Goal: Check status

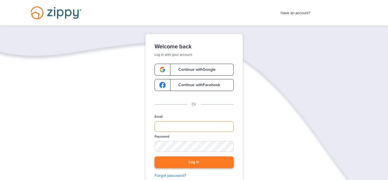
type input "**********"
click at [204, 162] on button "Log in" at bounding box center [194, 162] width 79 height 12
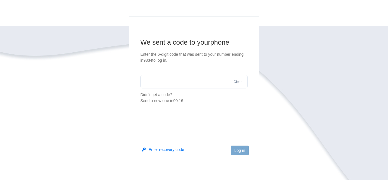
scroll to position [31, 0]
click at [190, 96] on button "Send a new one" at bounding box center [187, 95] width 29 height 6
click at [165, 81] on input "text" at bounding box center [193, 82] width 107 height 14
click at [241, 148] on button "Log in" at bounding box center [240, 151] width 18 height 10
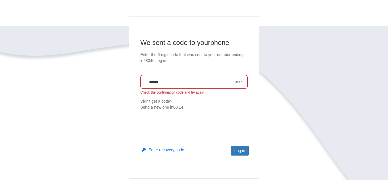
click at [216, 82] on input "******" at bounding box center [193, 82] width 107 height 14
type input "*"
type input "******"
click at [240, 149] on button "Log in" at bounding box center [240, 151] width 18 height 10
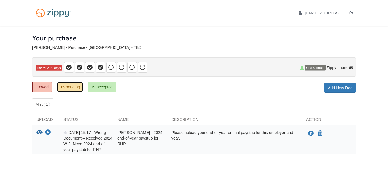
click at [72, 86] on link "15 pending" at bounding box center [70, 87] width 26 height 10
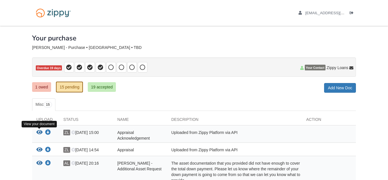
click at [40, 132] on icon "View Appraisal Acknowledgement" at bounding box center [39, 133] width 6 height 6
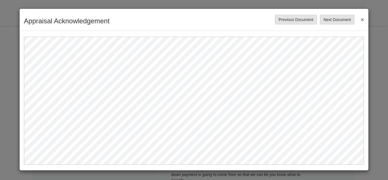
click at [364, 20] on button "×" at bounding box center [361, 19] width 7 height 10
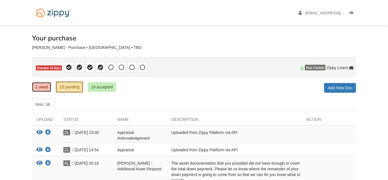
click at [43, 86] on link "1 owed" at bounding box center [41, 87] width 19 height 10
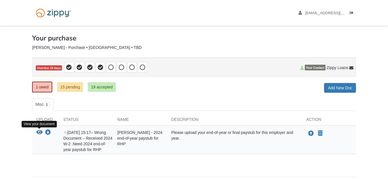
click at [40, 132] on icon "View Aaron Lawson - 2024 end-of-year paystub for RHP" at bounding box center [39, 133] width 6 height 6
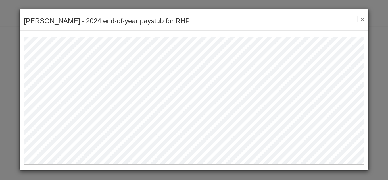
click at [363, 18] on button "×" at bounding box center [361, 19] width 7 height 6
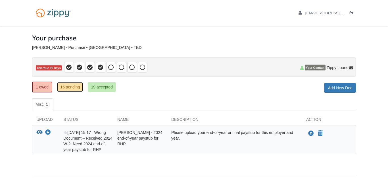
click at [76, 89] on link "15 pending" at bounding box center [70, 87] width 26 height 10
